Goal: Navigation & Orientation: Find specific page/section

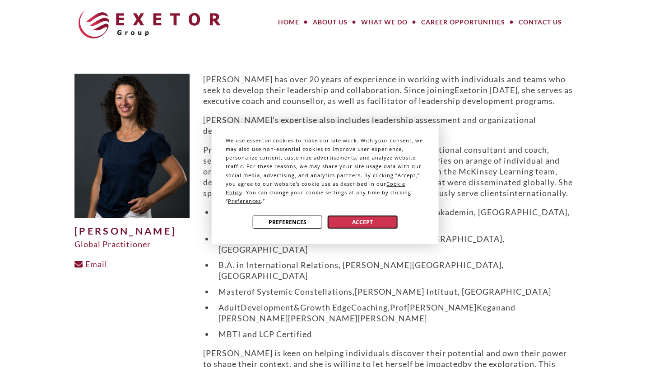
click at [353, 222] on button "Accept" at bounding box center [363, 221] width 70 height 13
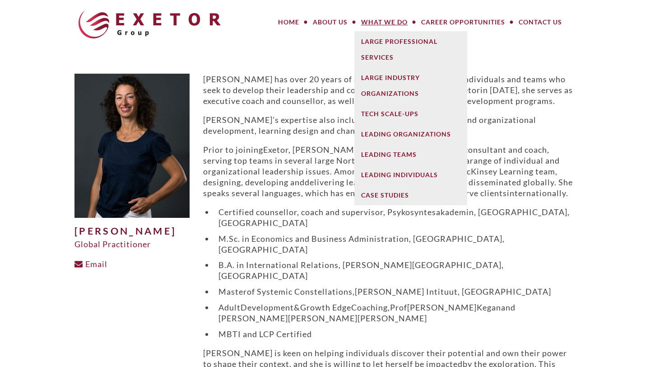
click at [377, 21] on link "What We Do" at bounding box center [385, 22] width 60 height 18
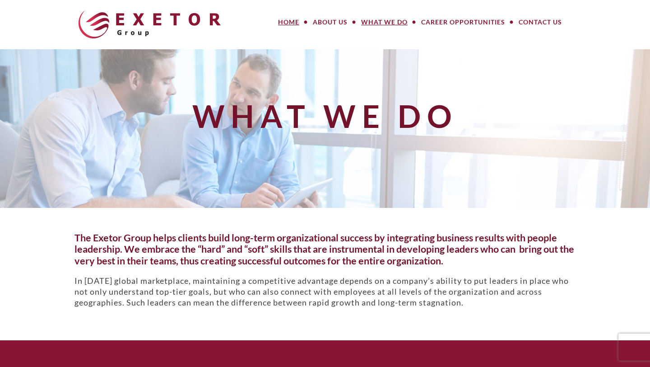
click at [288, 24] on link "Home" at bounding box center [288, 22] width 35 height 18
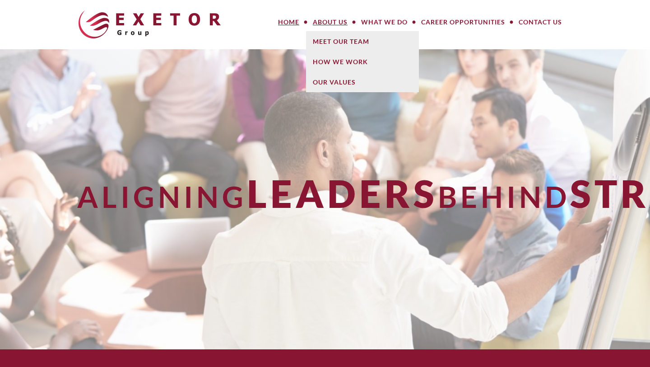
click at [338, 22] on link "About Us" at bounding box center [330, 22] width 48 height 18
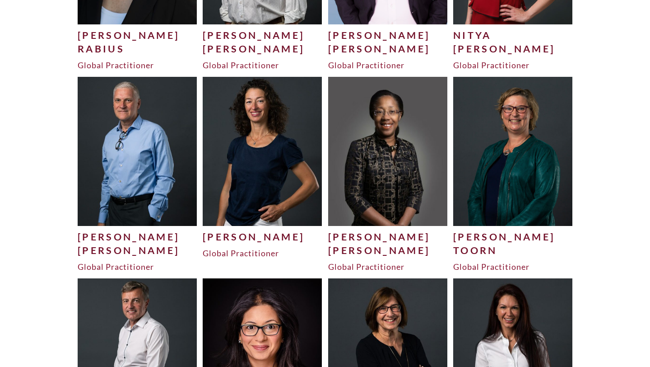
scroll to position [2393, 0]
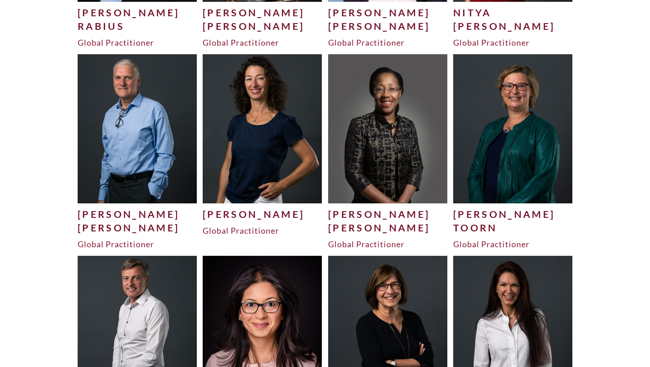
click at [238, 212] on div "[PERSON_NAME]" at bounding box center [262, 214] width 119 height 14
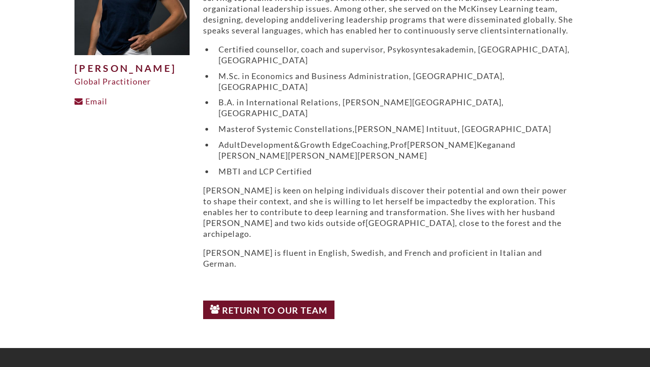
scroll to position [214, 0]
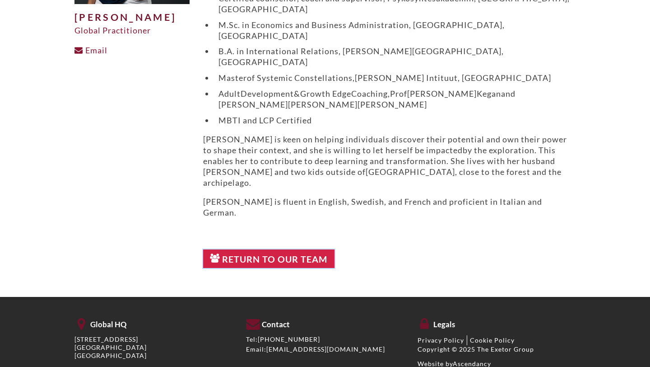
click at [289, 249] on link "Return to Our Team" at bounding box center [268, 258] width 131 height 19
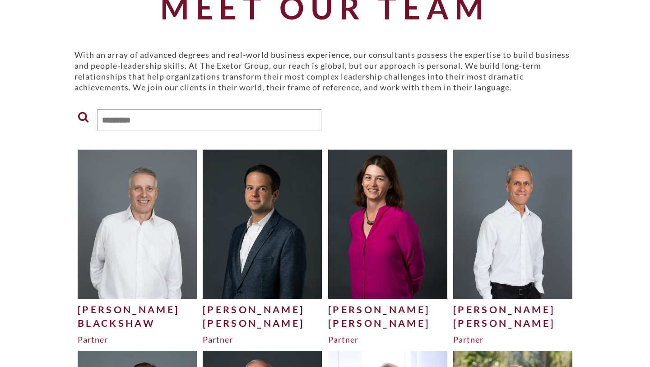
scroll to position [56, 0]
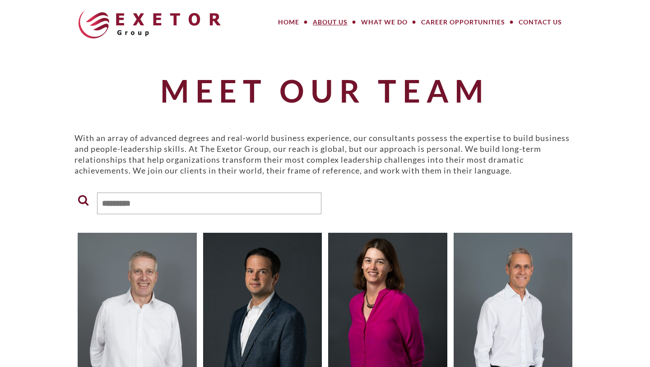
scroll to position [2393, 0]
